Goal: Find contact information

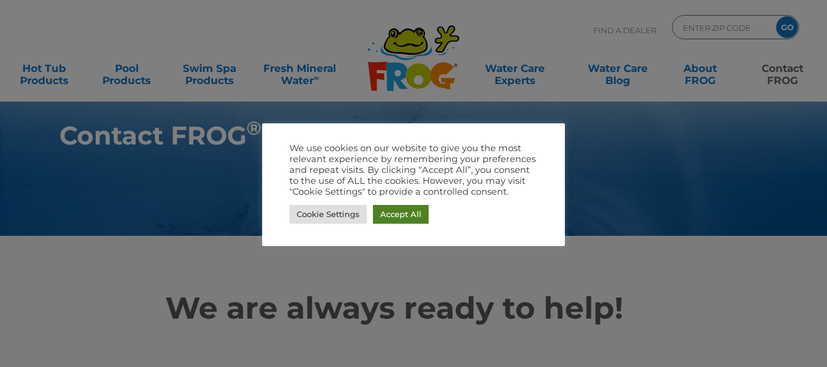
click at [402, 214] on link "Accept All" at bounding box center [401, 214] width 56 height 19
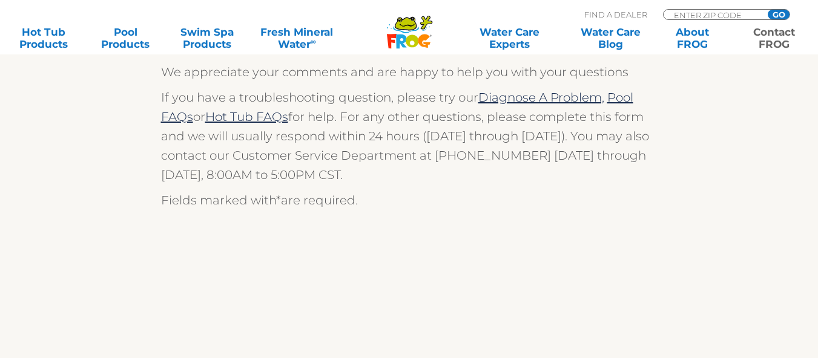
scroll to position [182, 0]
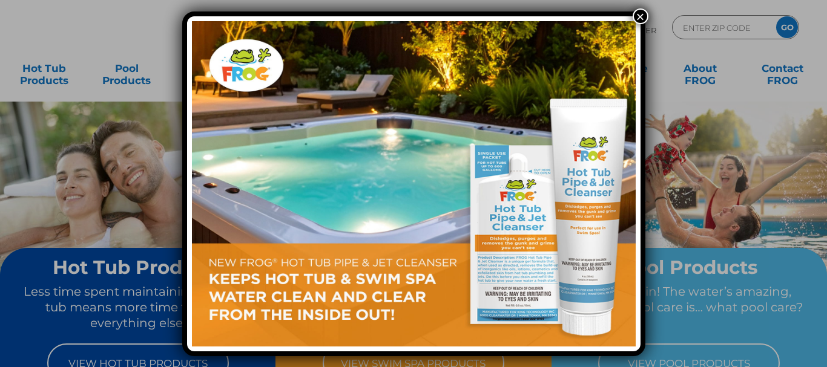
click at [638, 17] on button "×" at bounding box center [641, 16] width 16 height 16
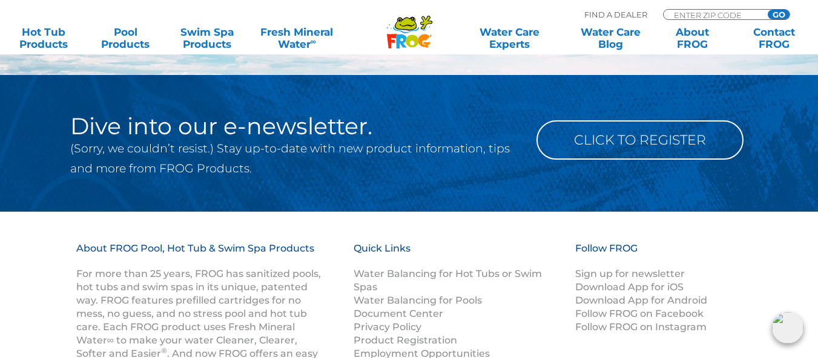
scroll to position [1722, 0]
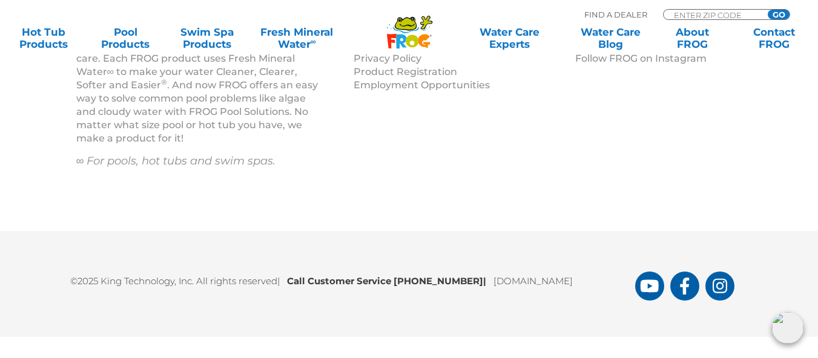
click at [788, 323] on img at bounding box center [787, 327] width 31 height 31
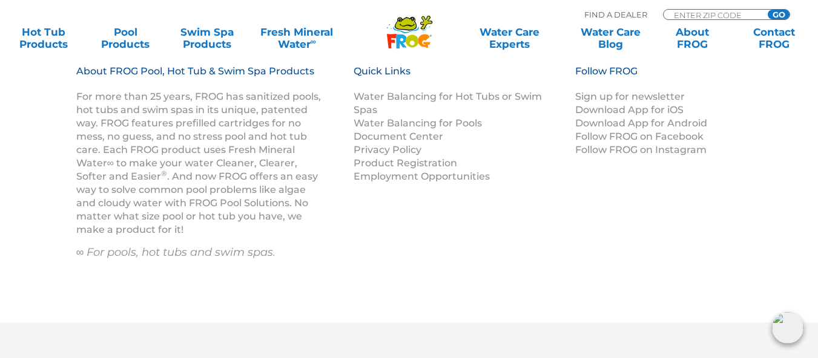
scroll to position [1601, 0]
